Goal: Check status: Check status

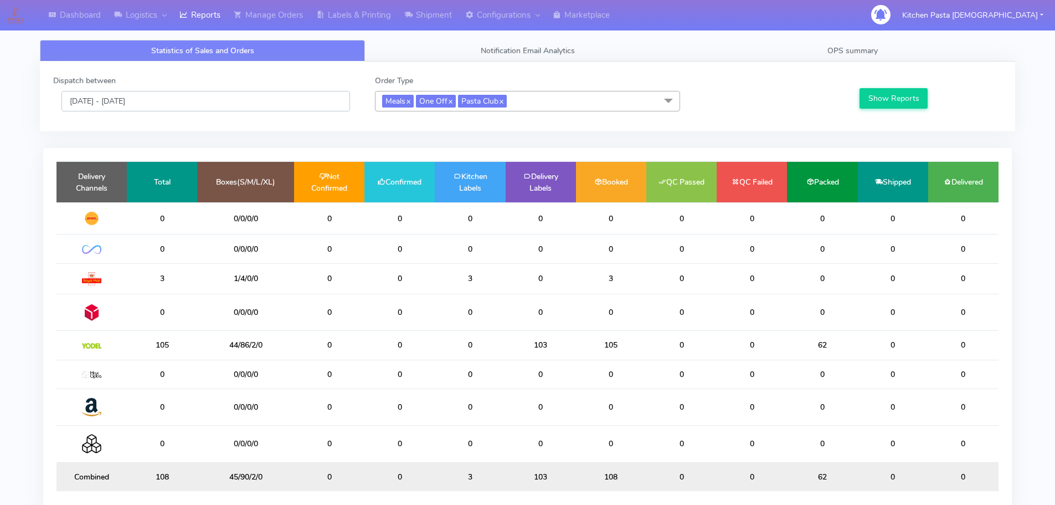
drag, startPoint x: 122, startPoint y: 95, endPoint x: 126, endPoint y: 106, distance: 11.2
click at [122, 95] on input "[DATE] - [DATE]" at bounding box center [205, 101] width 289 height 20
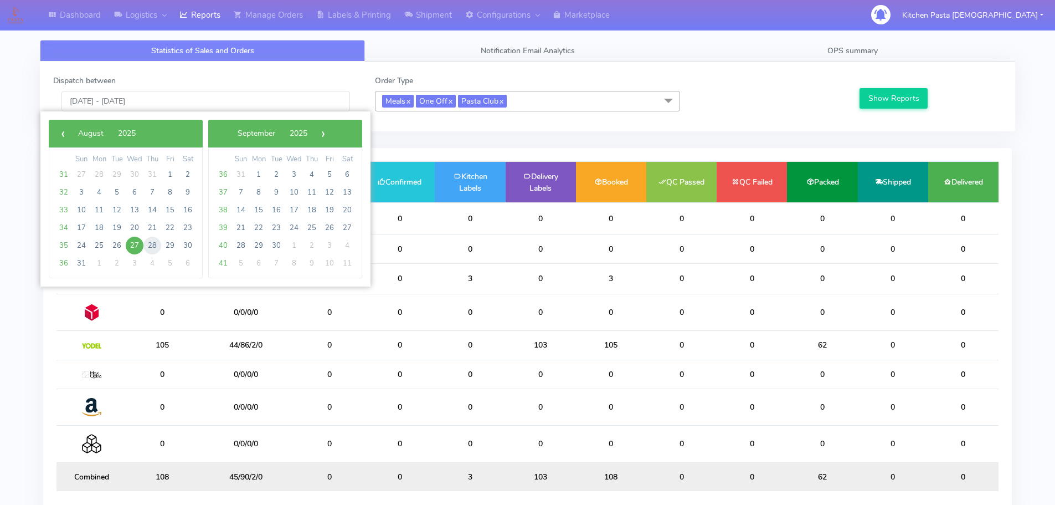
click at [155, 245] on span "28" at bounding box center [152, 246] width 18 height 18
type input "[DATE] - [DATE]"
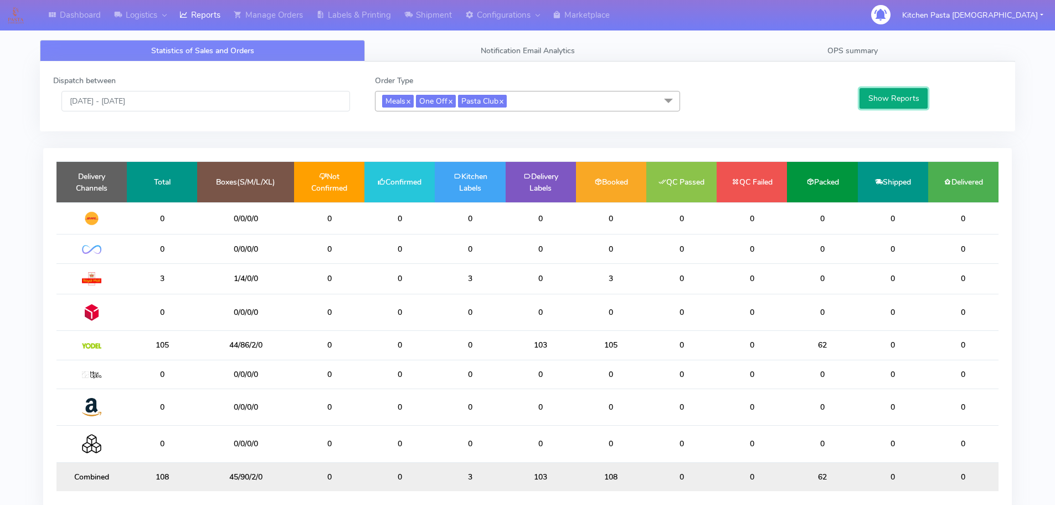
click at [884, 91] on button "Show Reports" at bounding box center [894, 98] width 68 height 20
click at [166, 358] on td "154" at bounding box center [162, 345] width 70 height 29
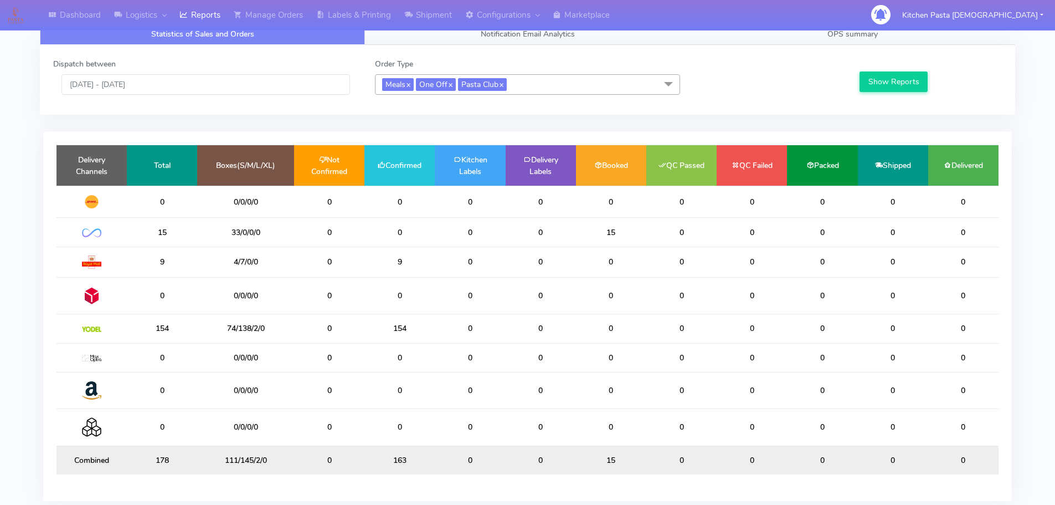
scroll to position [16, 0]
drag, startPoint x: 259, startPoint y: 233, endPoint x: 270, endPoint y: 233, distance: 11.6
click at [270, 233] on td "33/0/0/0" at bounding box center [245, 232] width 97 height 29
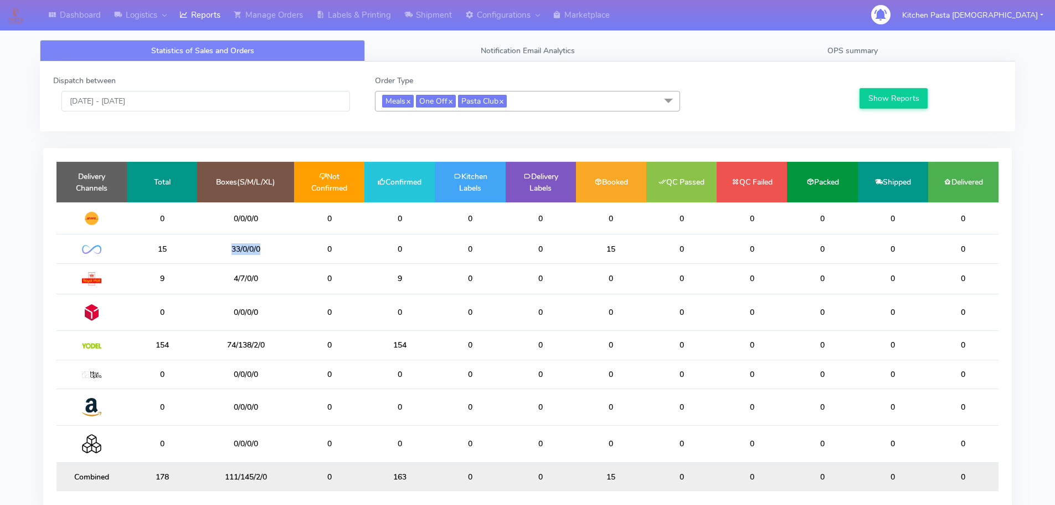
scroll to position [2, 0]
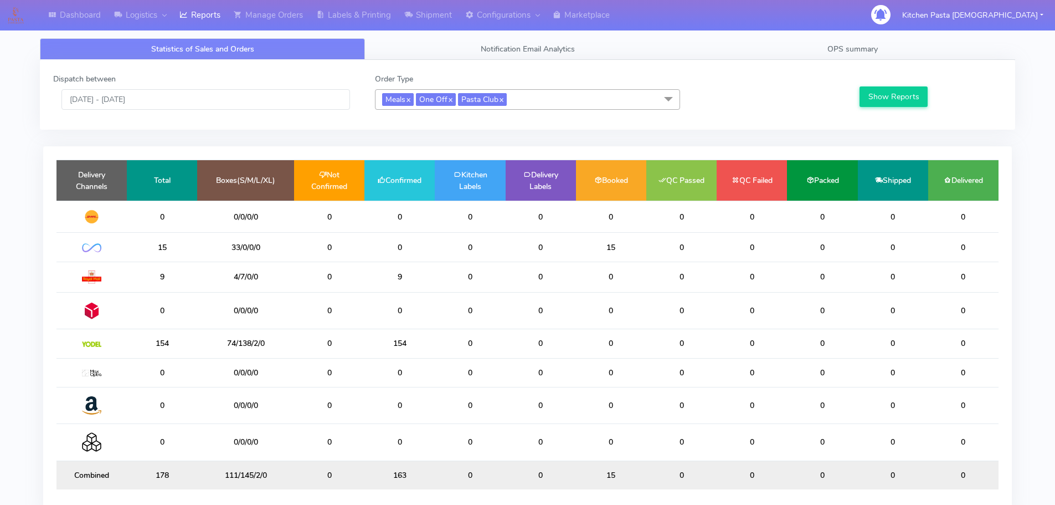
click at [308, 247] on td "0" at bounding box center [329, 247] width 70 height 29
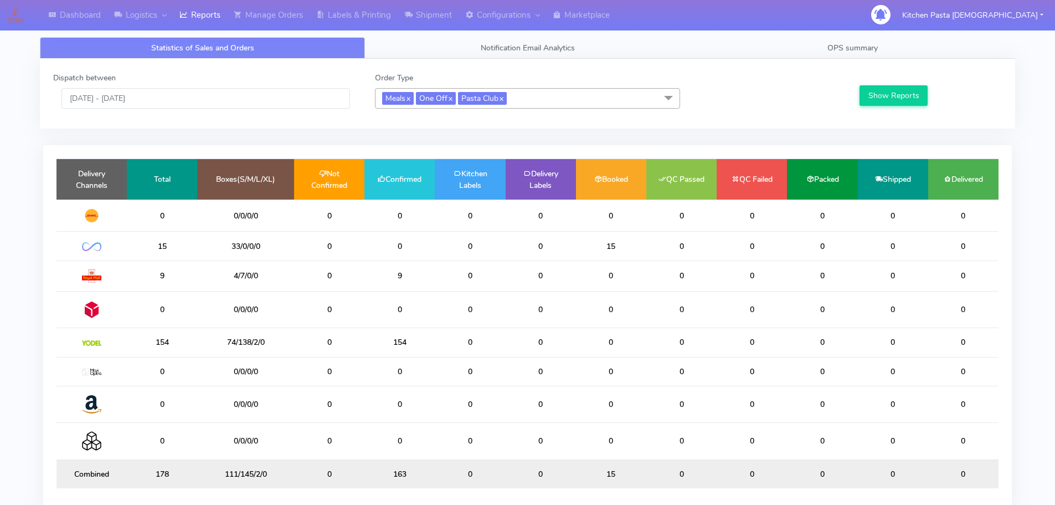
scroll to position [0, 0]
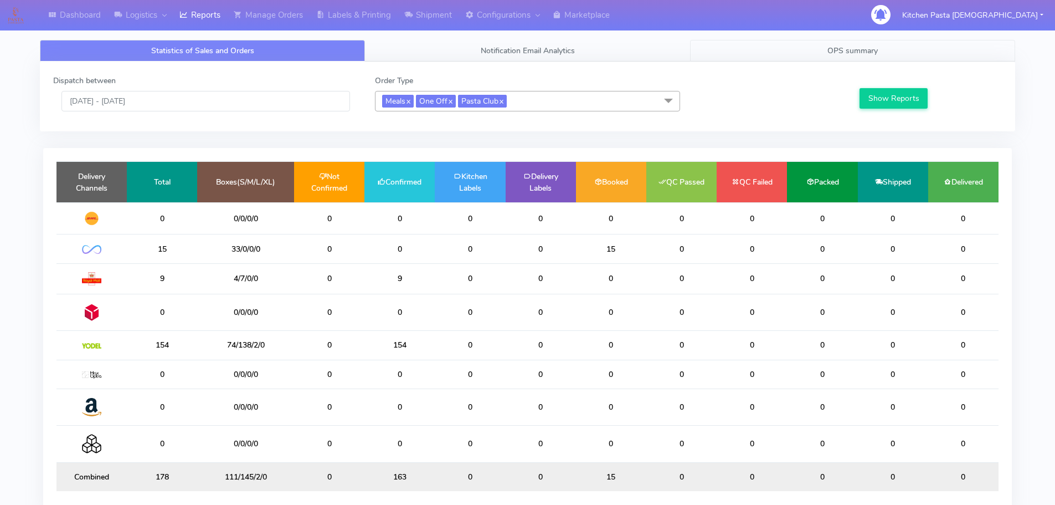
drag, startPoint x: 813, startPoint y: 49, endPoint x: 784, endPoint y: 58, distance: 29.6
click at [813, 49] on link "OPS summary" at bounding box center [852, 51] width 325 height 22
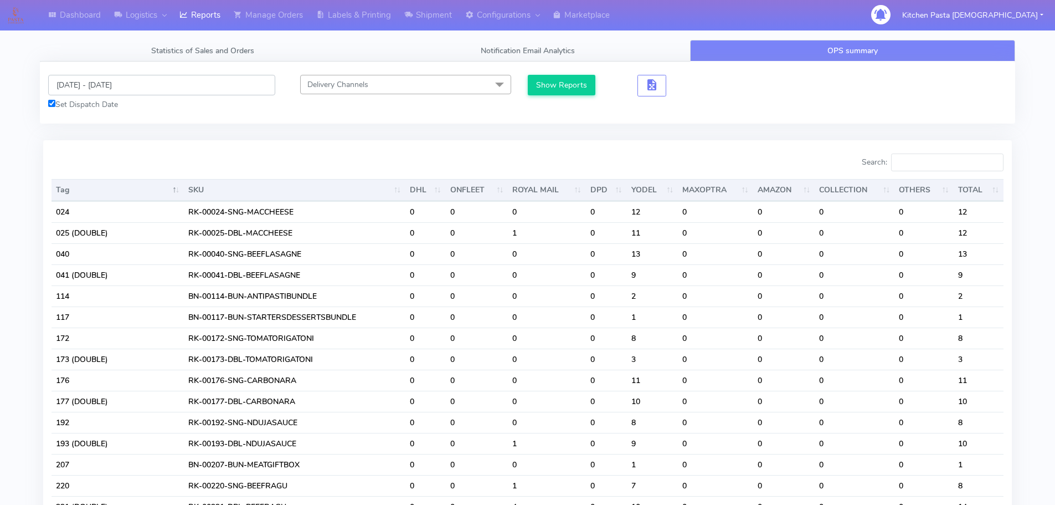
click at [88, 90] on input "[DATE] - [DATE]" at bounding box center [161, 85] width 227 height 20
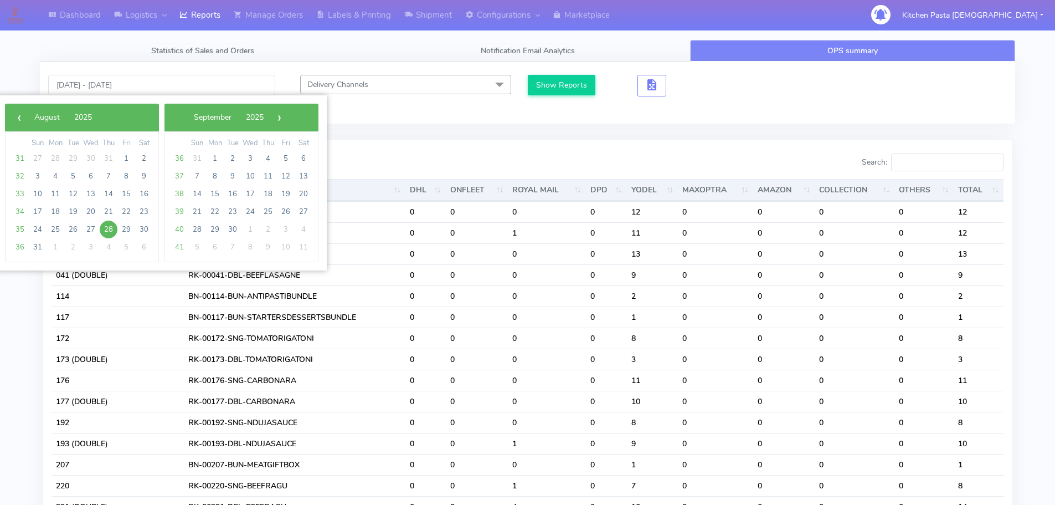
click at [101, 229] on span "28" at bounding box center [109, 229] width 18 height 18
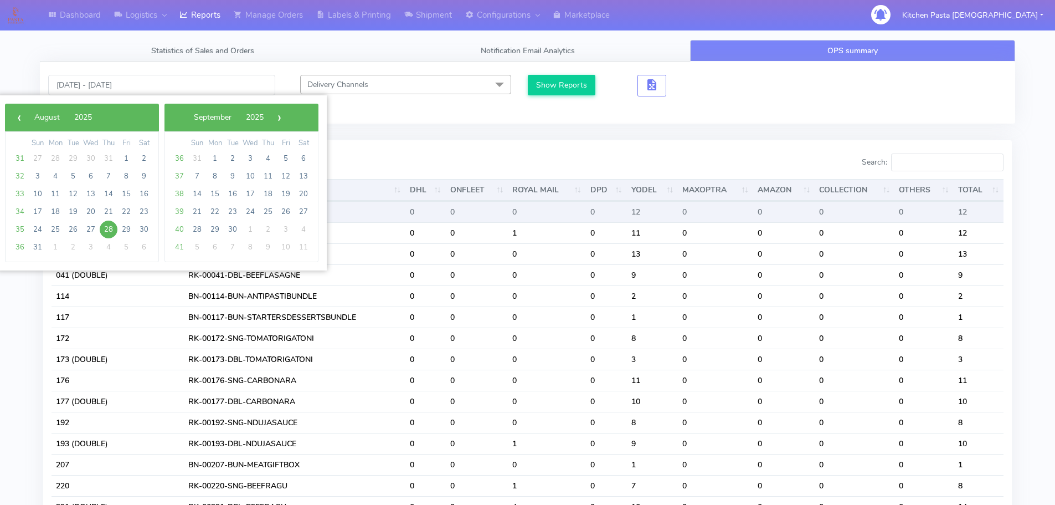
type input "[DATE] - [DATE]"
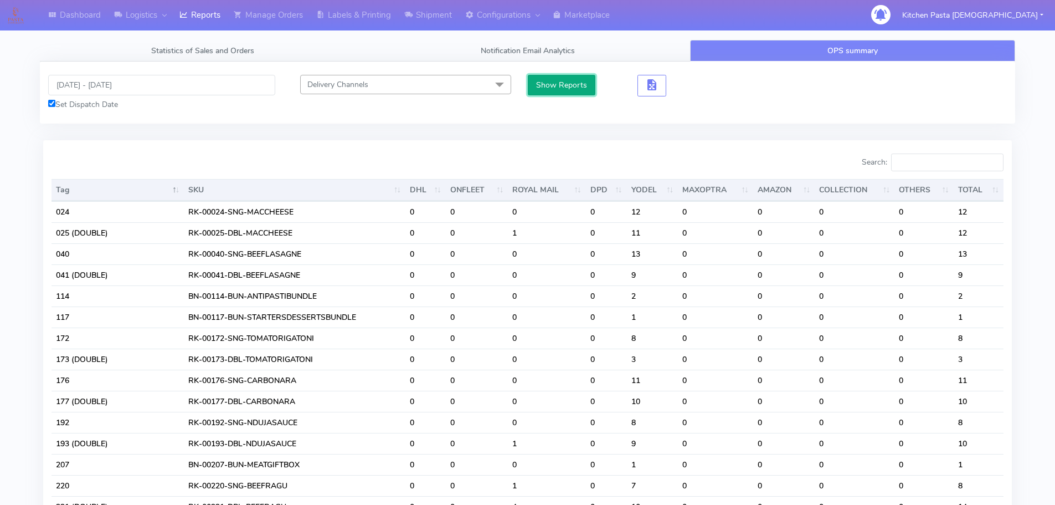
click at [572, 79] on button "Show Reports" at bounding box center [562, 85] width 68 height 20
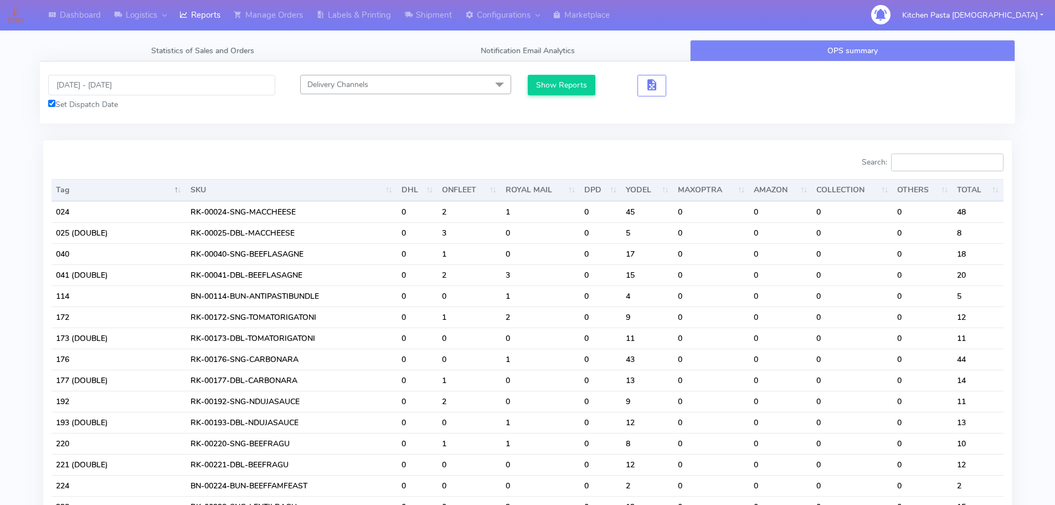
click at [920, 168] on input "Search:" at bounding box center [947, 162] width 112 height 18
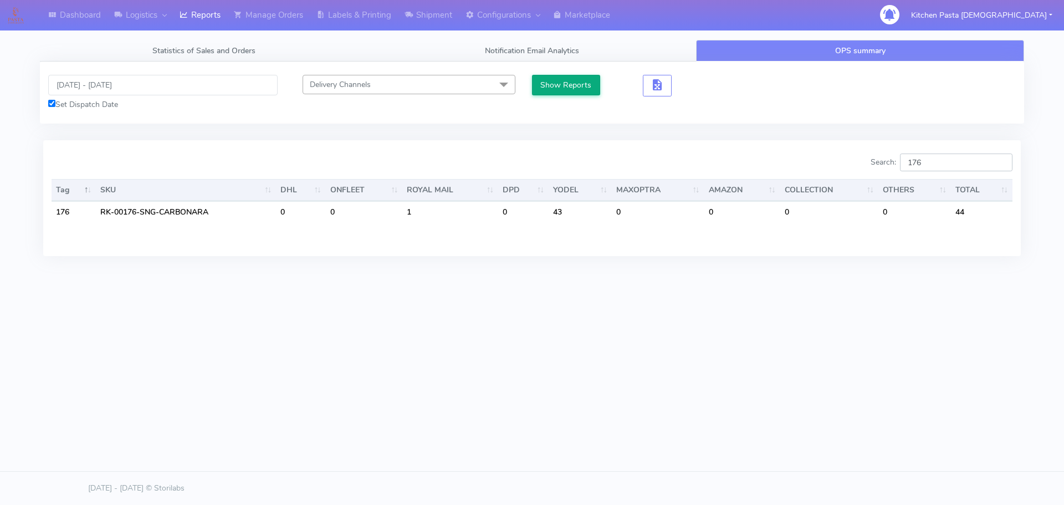
type input "176"
click at [553, 80] on button "Show Reports" at bounding box center [566, 85] width 68 height 20
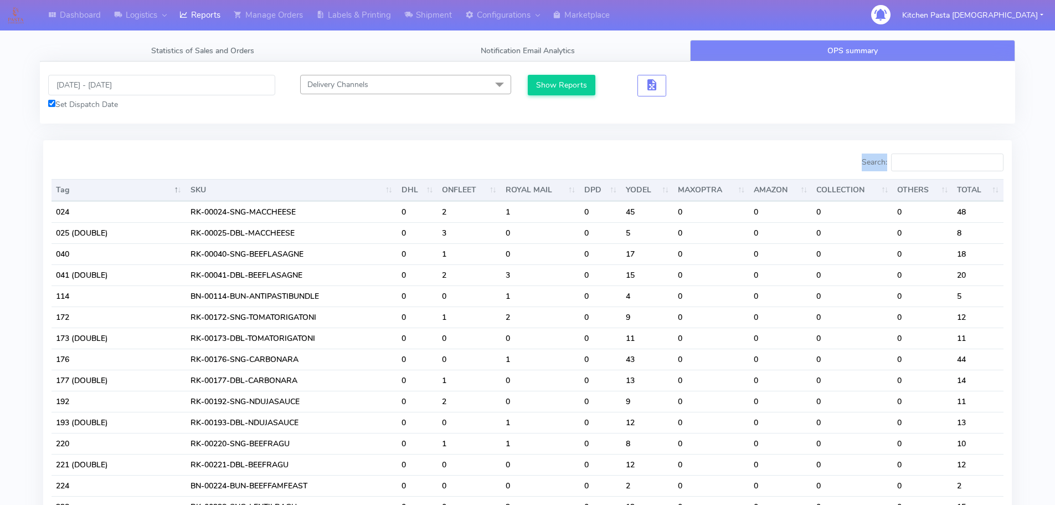
drag, startPoint x: 940, startPoint y: 153, endPoint x: 930, endPoint y: 158, distance: 11.9
click at [929, 162] on input "Search:" at bounding box center [947, 162] width 112 height 18
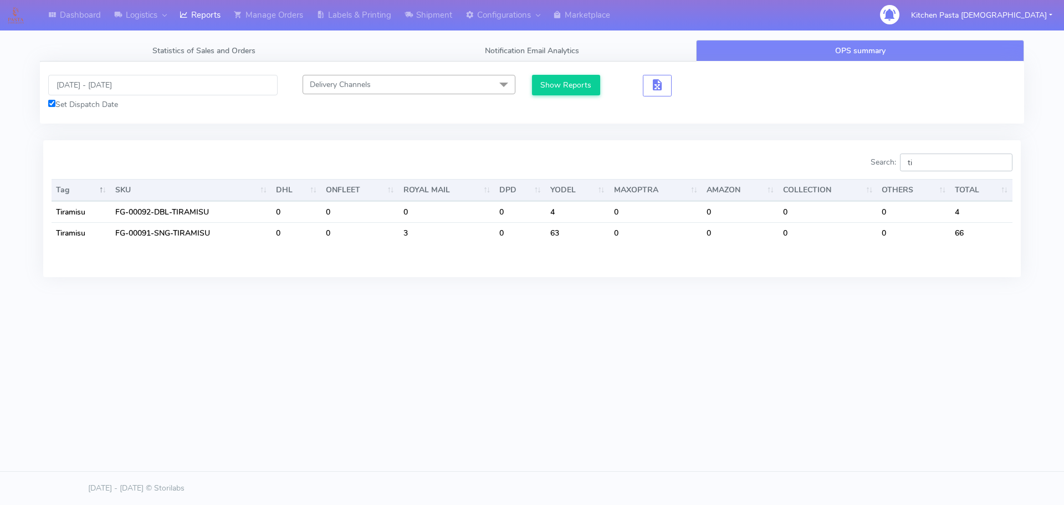
type input "t"
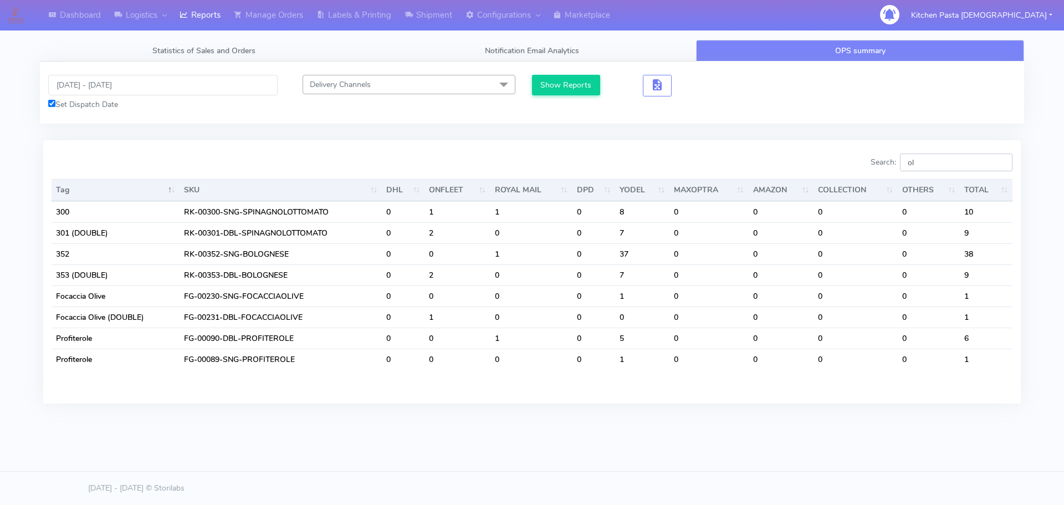
type input "o"
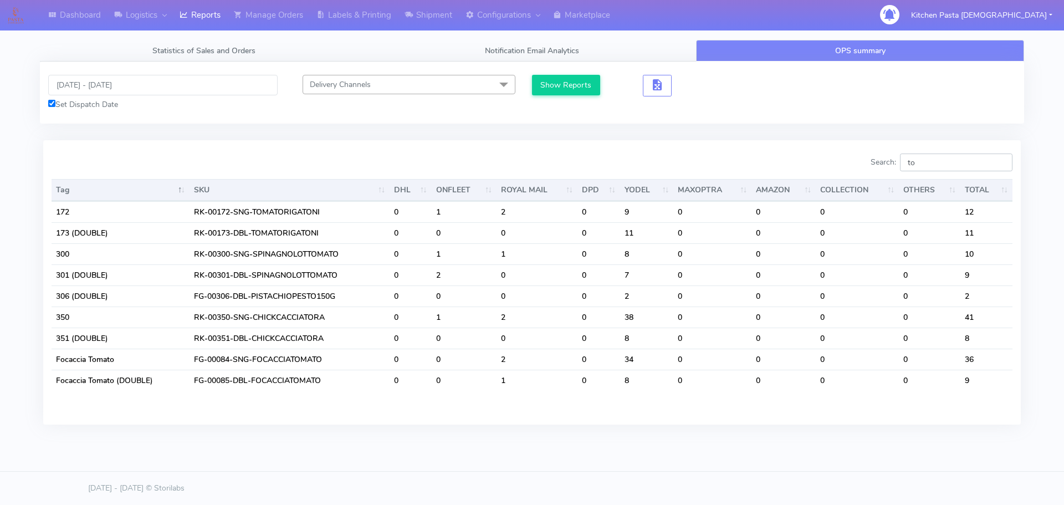
type input "t"
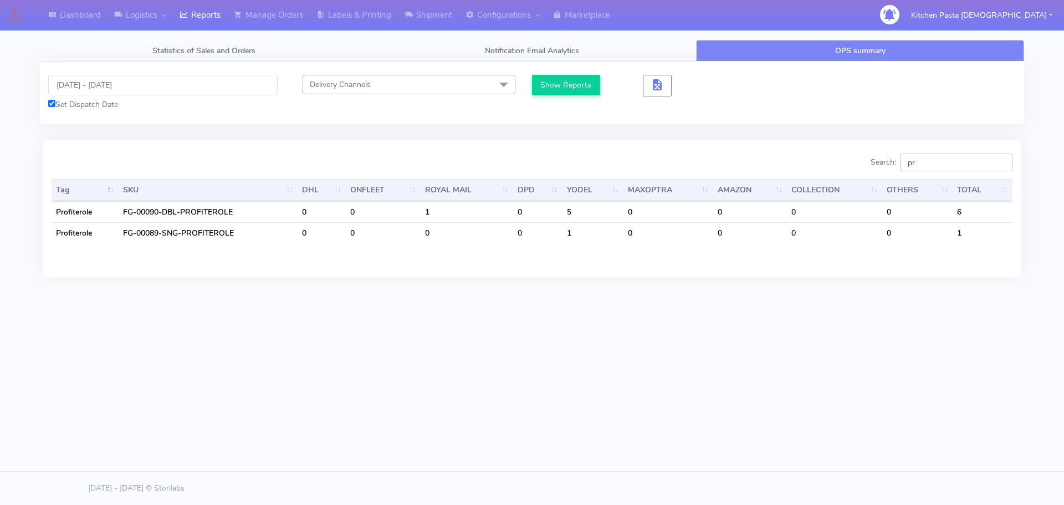
type input "p"
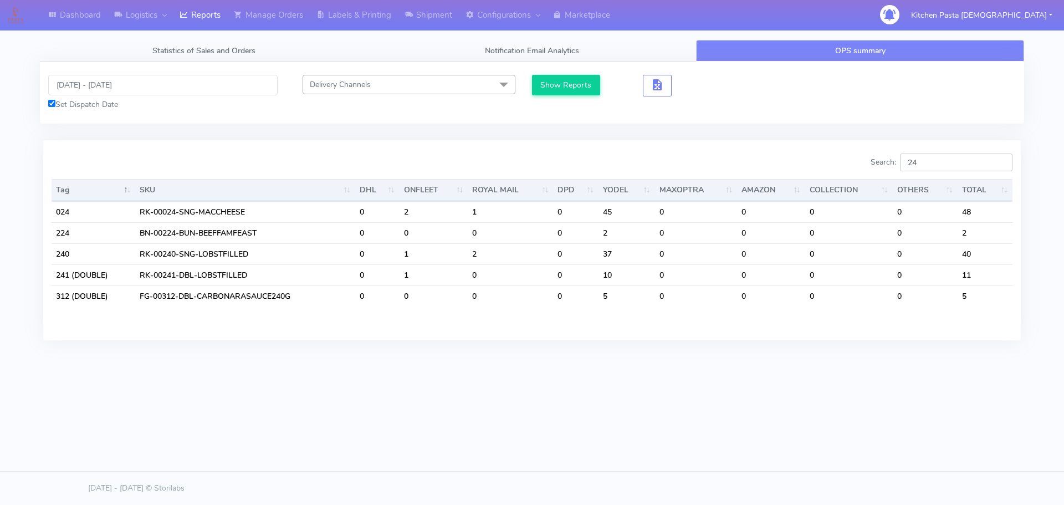
type input "2"
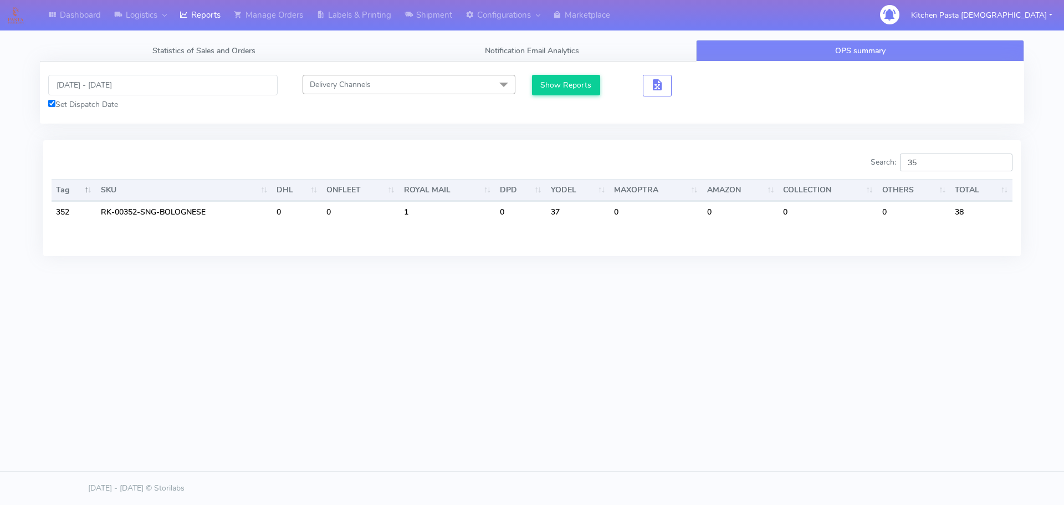
type input "3"
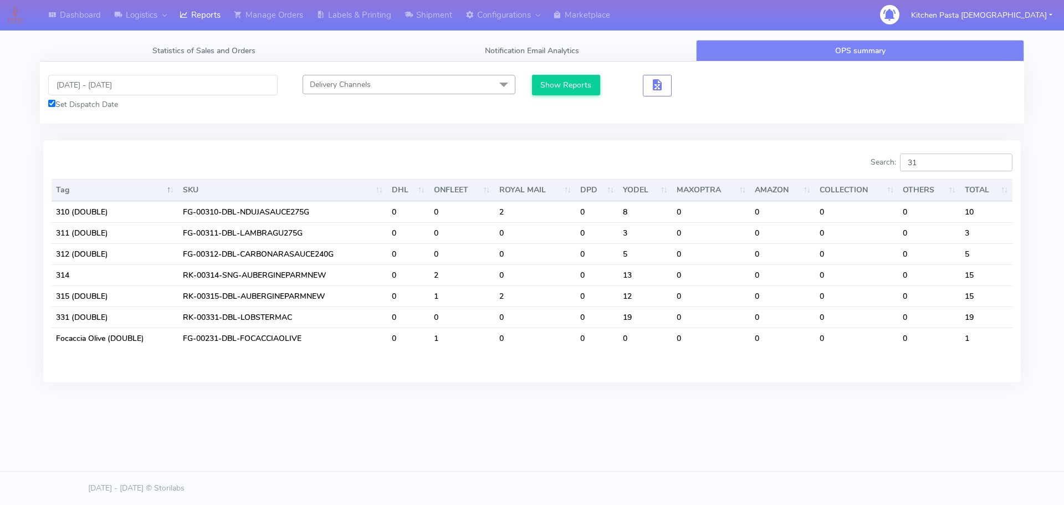
type input "3"
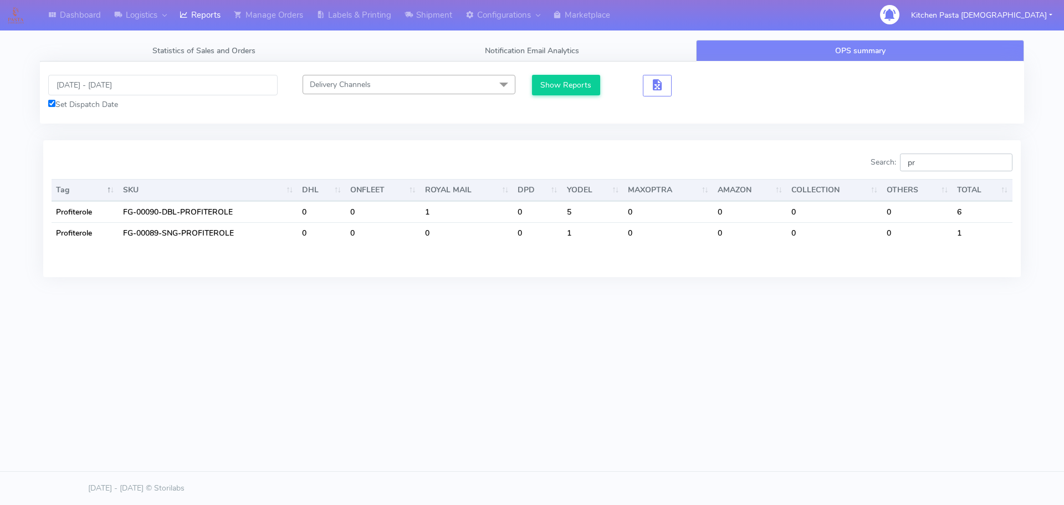
type input "p"
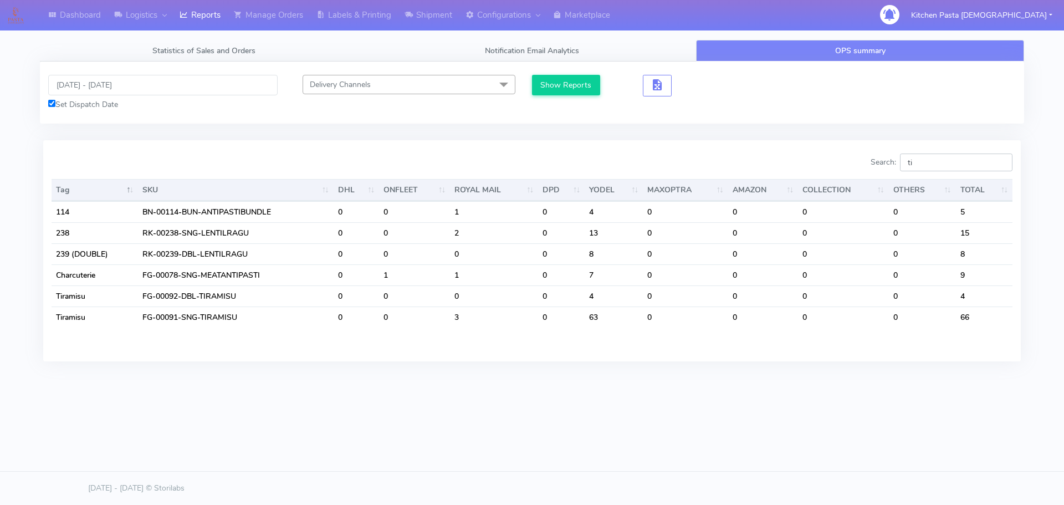
type input "t"
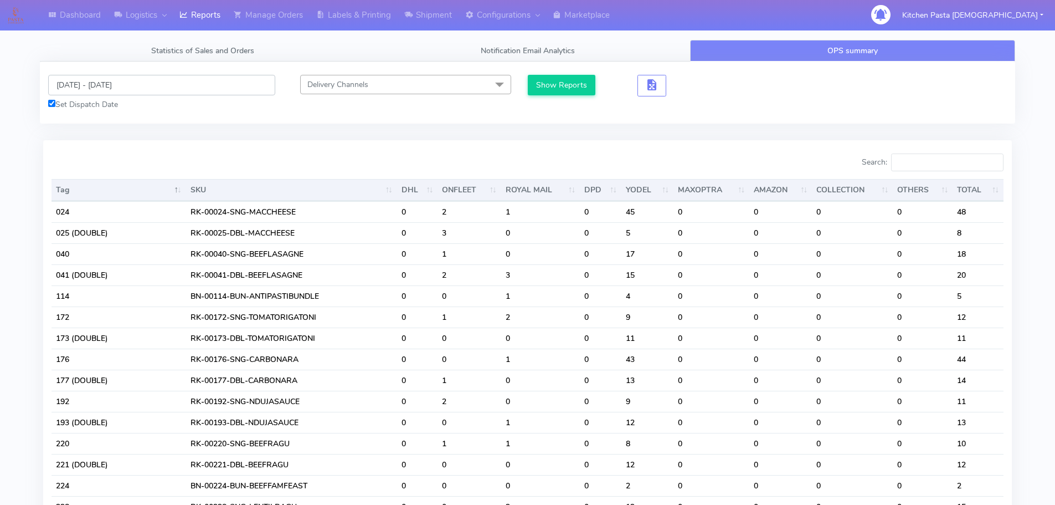
click at [115, 90] on input "[DATE] - [DATE]" at bounding box center [161, 85] width 227 height 20
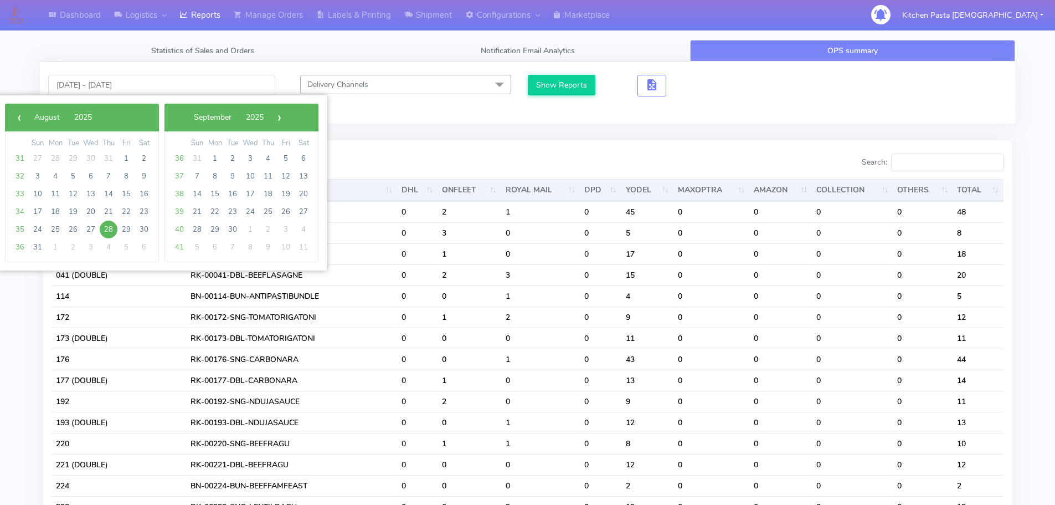
click at [412, 119] on div "[DATE] - [DATE] Set Dispatch Date Delivery Channels Select All DHL OnFleet Roya…" at bounding box center [528, 92] width 976 height 62
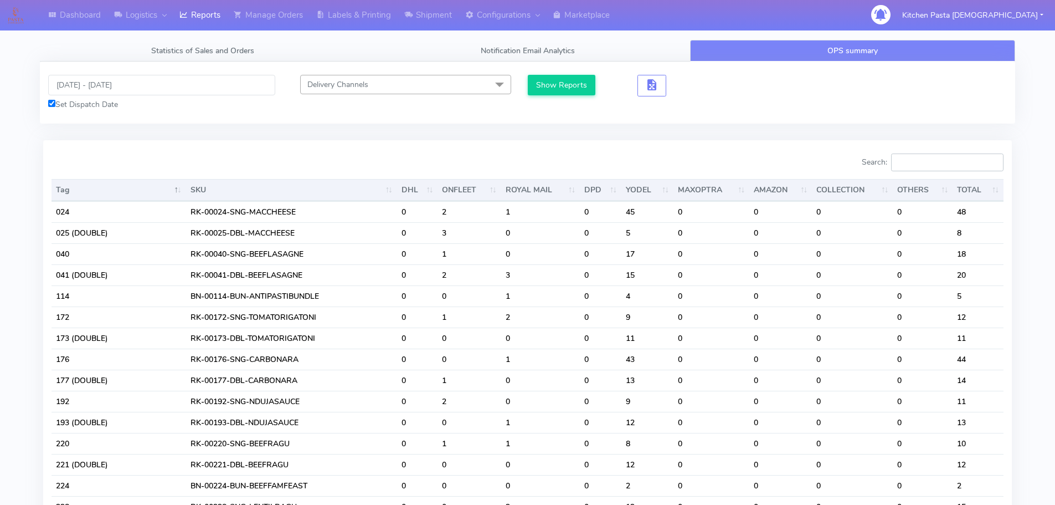
click at [919, 169] on input "Search:" at bounding box center [947, 162] width 112 height 18
